Goal: Task Accomplishment & Management: Manage account settings

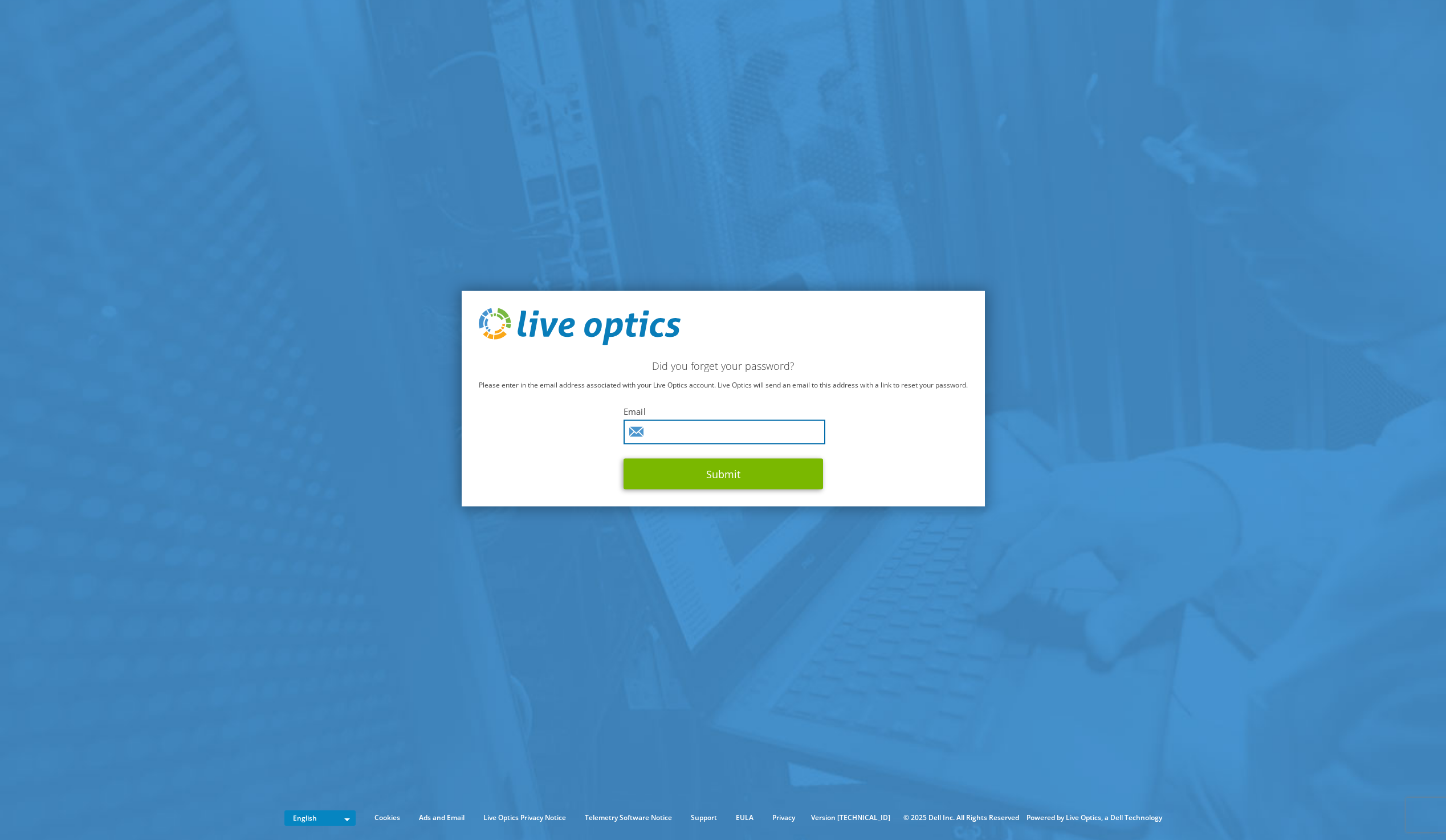
click at [731, 435] on input "text" at bounding box center [724, 432] width 202 height 25
type input "[EMAIL_ADDRESS][DOMAIN_NAME]"
click at [726, 468] on button "Submit" at bounding box center [723, 475] width 200 height 31
